Goal: Use online tool/utility: Utilize a website feature to perform a specific function

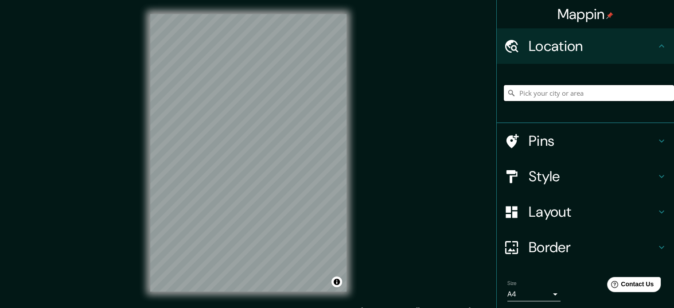
click at [549, 94] on input "Pick your city or area" at bounding box center [589, 93] width 170 height 16
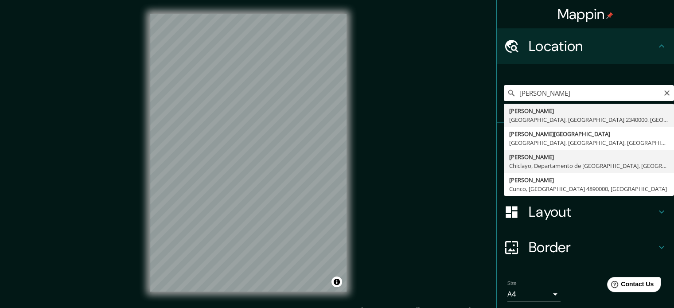
type input "[PERSON_NAME], [GEOGRAPHIC_DATA], [GEOGRAPHIC_DATA], [GEOGRAPHIC_DATA]"
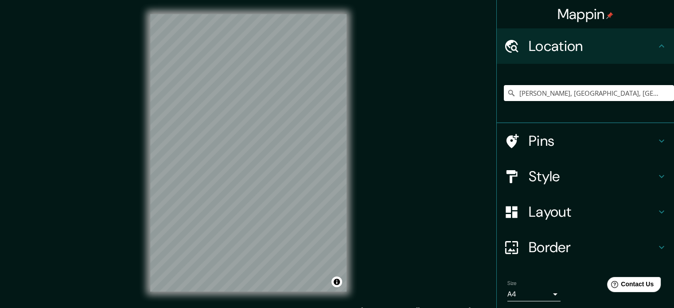
click at [578, 180] on h4 "Style" at bounding box center [593, 177] width 128 height 18
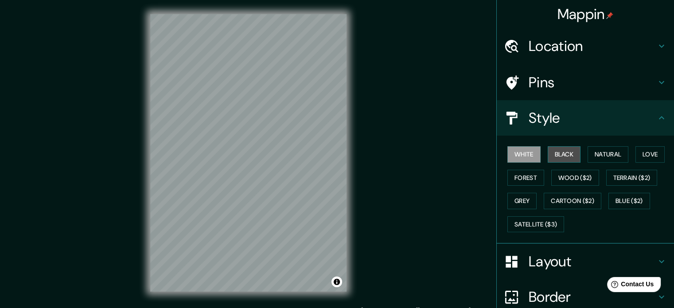
click at [573, 157] on button "Black" at bounding box center [564, 154] width 33 height 16
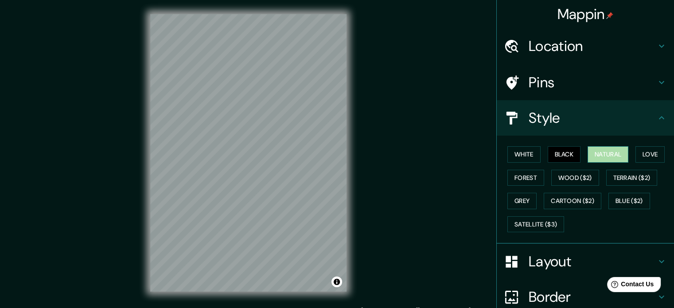
click at [604, 156] on button "Natural" at bounding box center [608, 154] width 41 height 16
click at [659, 155] on button "Love" at bounding box center [650, 154] width 29 height 16
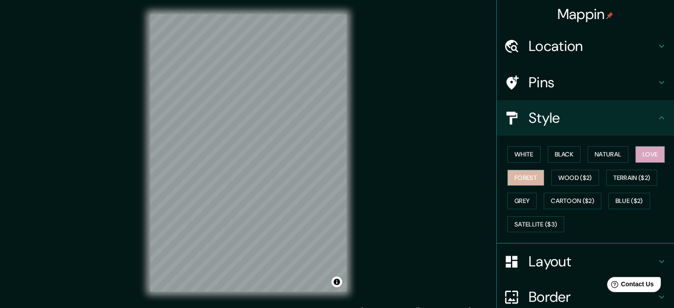
click at [520, 174] on button "Forest" at bounding box center [526, 178] width 37 height 16
click at [559, 174] on button "Wood ($2)" at bounding box center [575, 178] width 48 height 16
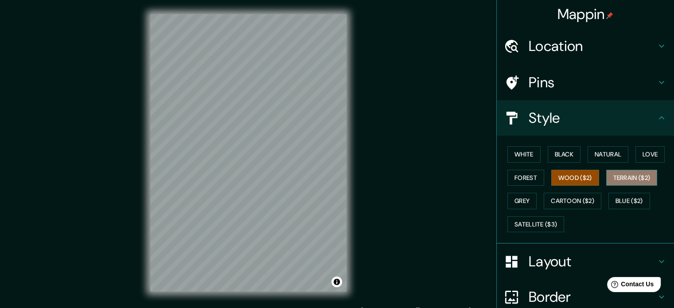
click at [627, 178] on button "Terrain ($2)" at bounding box center [631, 178] width 51 height 16
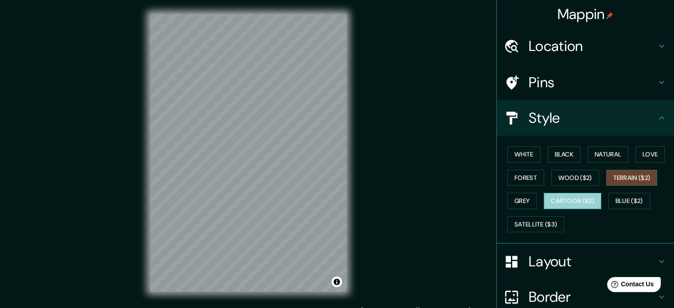
drag, startPoint x: 573, startPoint y: 197, endPoint x: 584, endPoint y: 200, distance: 11.9
click at [573, 197] on button "Cartoon ($2)" at bounding box center [573, 201] width 58 height 16
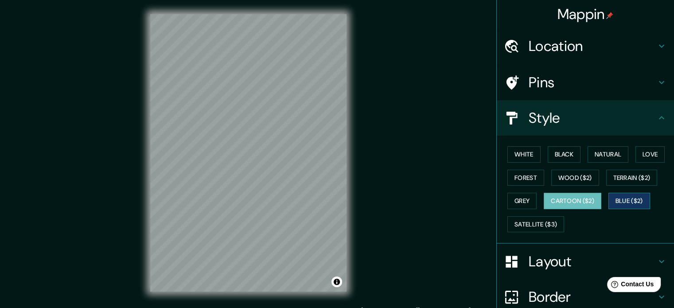
click at [633, 202] on button "Blue ($2)" at bounding box center [630, 201] width 42 height 16
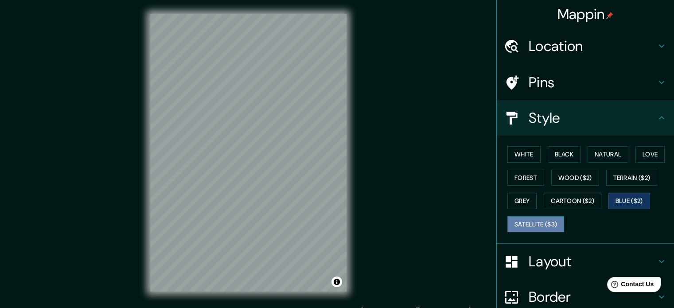
click at [527, 224] on button "Satellite ($3)" at bounding box center [536, 224] width 57 height 16
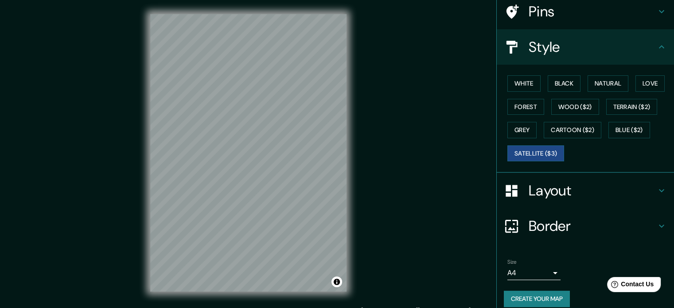
scroll to position [79, 0]
